Goal: Task Accomplishment & Management: Complete application form

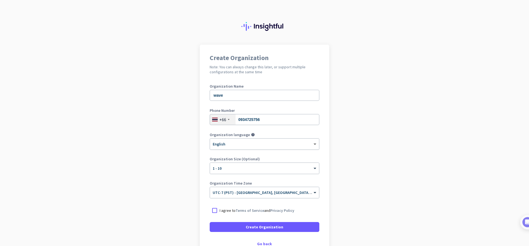
click at [314, 143] on span at bounding box center [315, 144] width 7 height 5
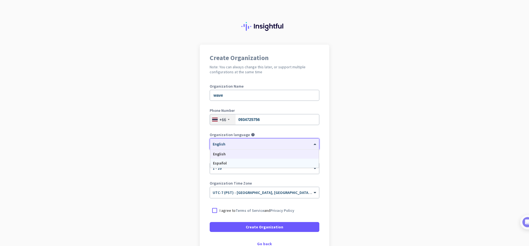
click at [342, 162] on app-onboarding-organization "Create Organization Note: You can always change this later, or support multiple…" at bounding box center [264, 164] width 529 height 239
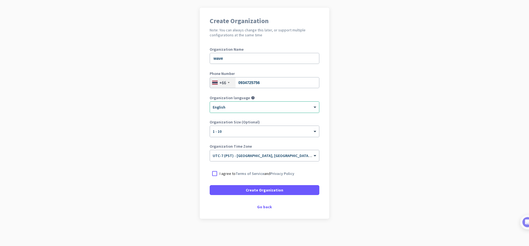
scroll to position [37, 0]
click at [211, 172] on div at bounding box center [215, 173] width 10 height 10
click at [270, 194] on span at bounding box center [265, 189] width 110 height 13
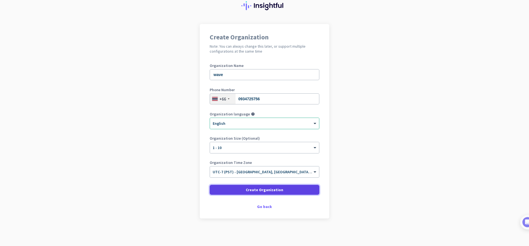
scroll to position [21, 0]
click at [270, 194] on span at bounding box center [265, 189] width 110 height 13
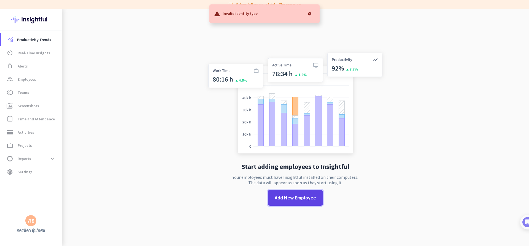
click at [296, 200] on span "Add New Employee" at bounding box center [295, 197] width 41 height 7
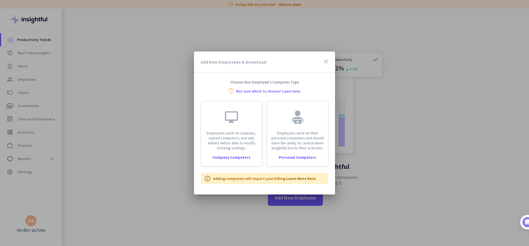
click at [325, 61] on icon "close" at bounding box center [326, 61] width 7 height 7
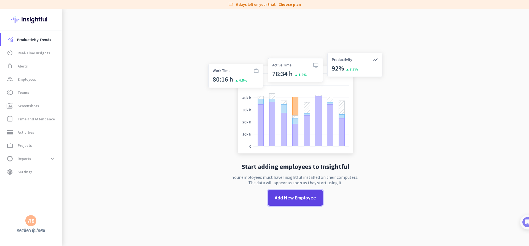
click at [312, 203] on span at bounding box center [295, 197] width 55 height 13
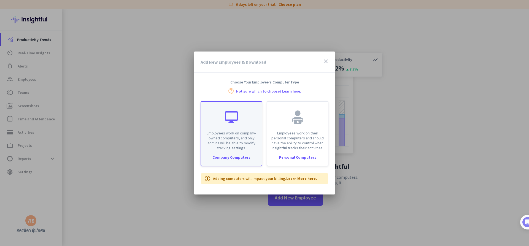
click at [245, 139] on p "Employees work on company-owned computers, and only admins will be able to modi…" at bounding box center [231, 141] width 54 height 20
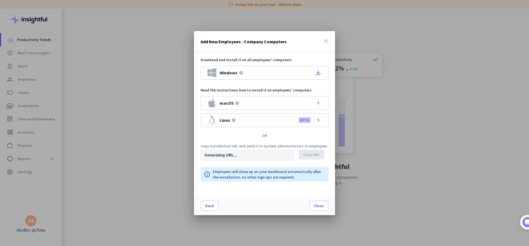
type input "[URL][DOMAIN_NAME]"
click at [328, 38] on icon "close" at bounding box center [326, 41] width 7 height 7
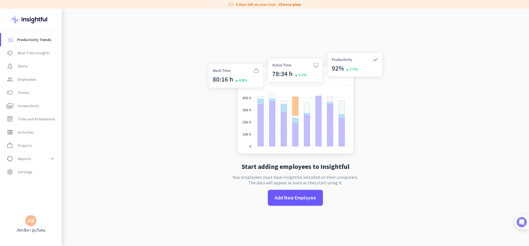
click at [523, 222] on img at bounding box center [522, 222] width 10 height 10
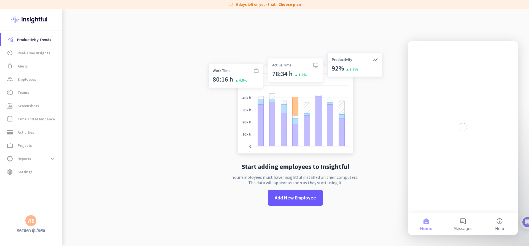
click at [382, 162] on div "Start adding employees to Insightful Your employees must have Insightful instal…" at bounding box center [295, 132] width 182 height 246
